Goal: Browse casually

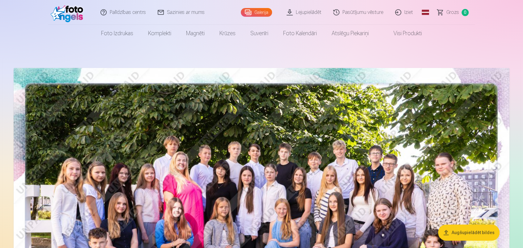
click at [262, 14] on link "Galerija" at bounding box center [256, 12] width 31 height 9
click at [408, 38] on link "Visi produkti" at bounding box center [402, 33] width 53 height 17
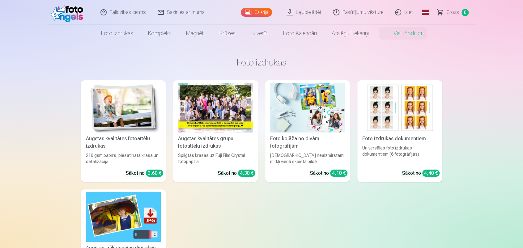
click at [131, 88] on img at bounding box center [123, 108] width 75 height 50
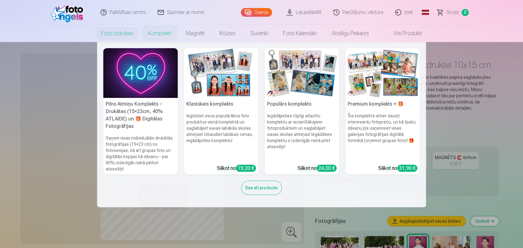
click at [158, 35] on link "Komplekti" at bounding box center [160, 33] width 38 height 17
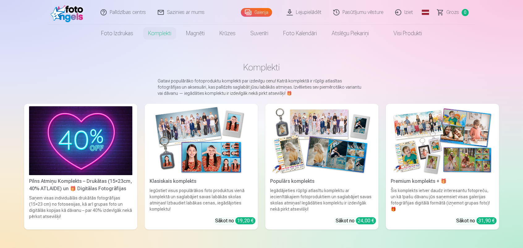
click at [215, 152] on img at bounding box center [201, 140] width 103 height 69
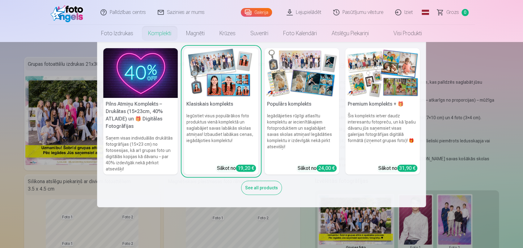
click at [296, 97] on img at bounding box center [302, 73] width 75 height 50
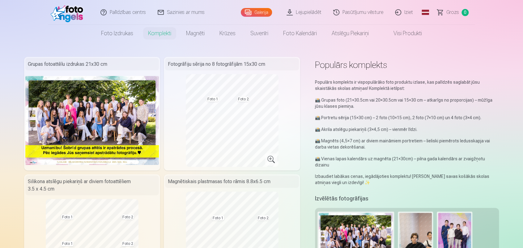
click at [263, 10] on link "Galerija" at bounding box center [256, 12] width 31 height 9
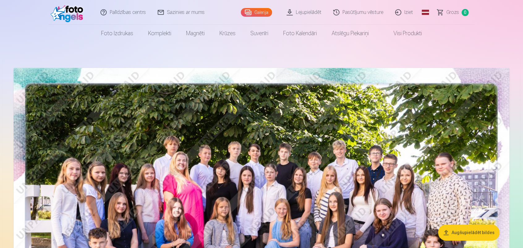
click at [400, 32] on link "Visi produkti" at bounding box center [402, 33] width 53 height 17
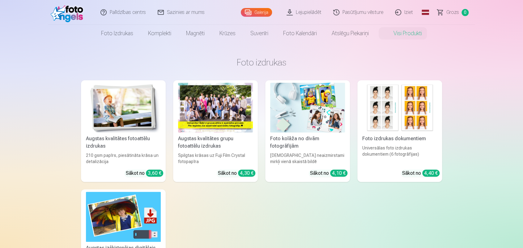
click at [298, 110] on img at bounding box center [307, 108] width 75 height 50
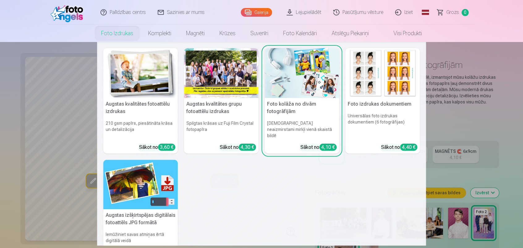
click at [119, 31] on link "Foto izdrukas" at bounding box center [117, 33] width 47 height 17
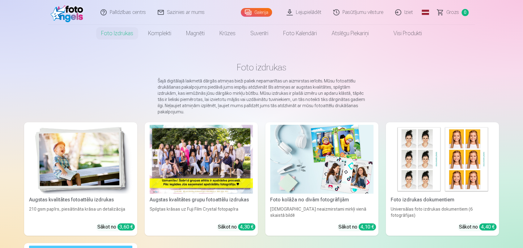
click at [80, 161] on img at bounding box center [80, 159] width 103 height 69
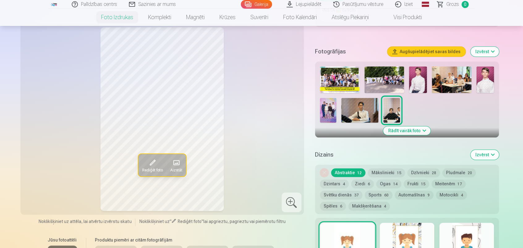
scroll to position [181, 0]
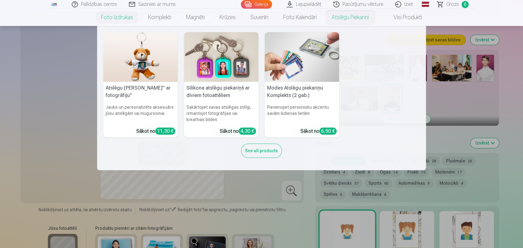
click at [442, 99] on nav "Atslēgu piekariņš Lācītis" ar fotogrāfiju" Jauks un personalizēts aksesuārs jūs…" at bounding box center [261, 98] width 523 height 144
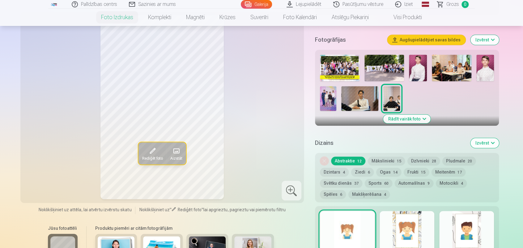
click at [389, 64] on img at bounding box center [385, 68] width 40 height 27
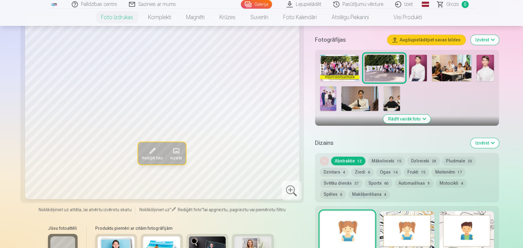
click at [344, 64] on img at bounding box center [340, 68] width 40 height 27
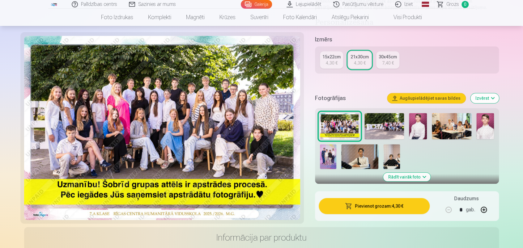
scroll to position [136, 0]
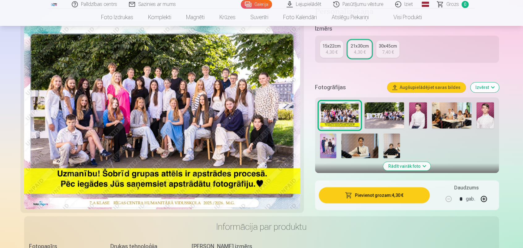
click at [419, 114] on img at bounding box center [418, 115] width 18 height 27
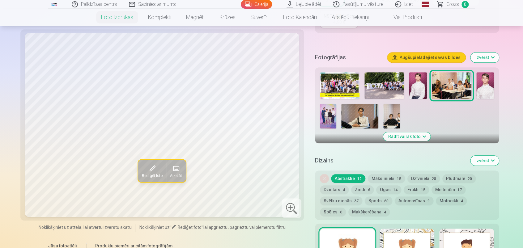
scroll to position [158, 0]
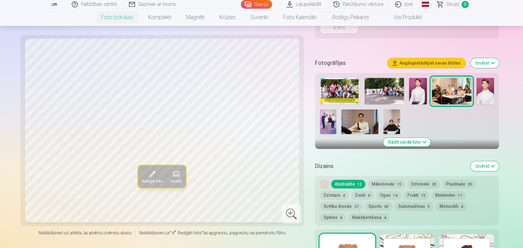
click at [415, 87] on img at bounding box center [418, 91] width 18 height 27
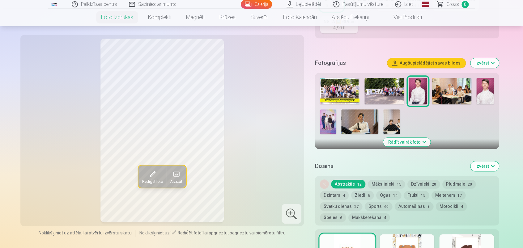
click at [484, 95] on img at bounding box center [485, 91] width 18 height 27
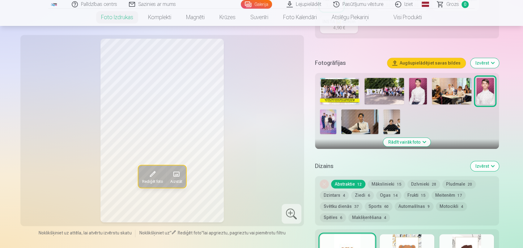
click at [418, 99] on img at bounding box center [418, 91] width 18 height 27
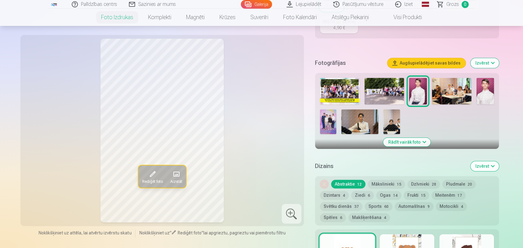
click at [360, 123] on img at bounding box center [359, 121] width 37 height 25
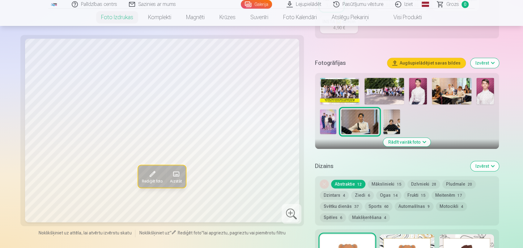
click at [380, 92] on img at bounding box center [385, 91] width 40 height 27
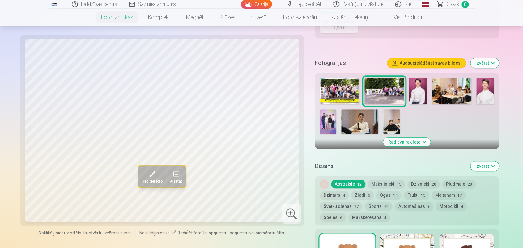
click at [338, 83] on img at bounding box center [340, 91] width 40 height 27
